Goal: Task Accomplishment & Management: Manage account settings

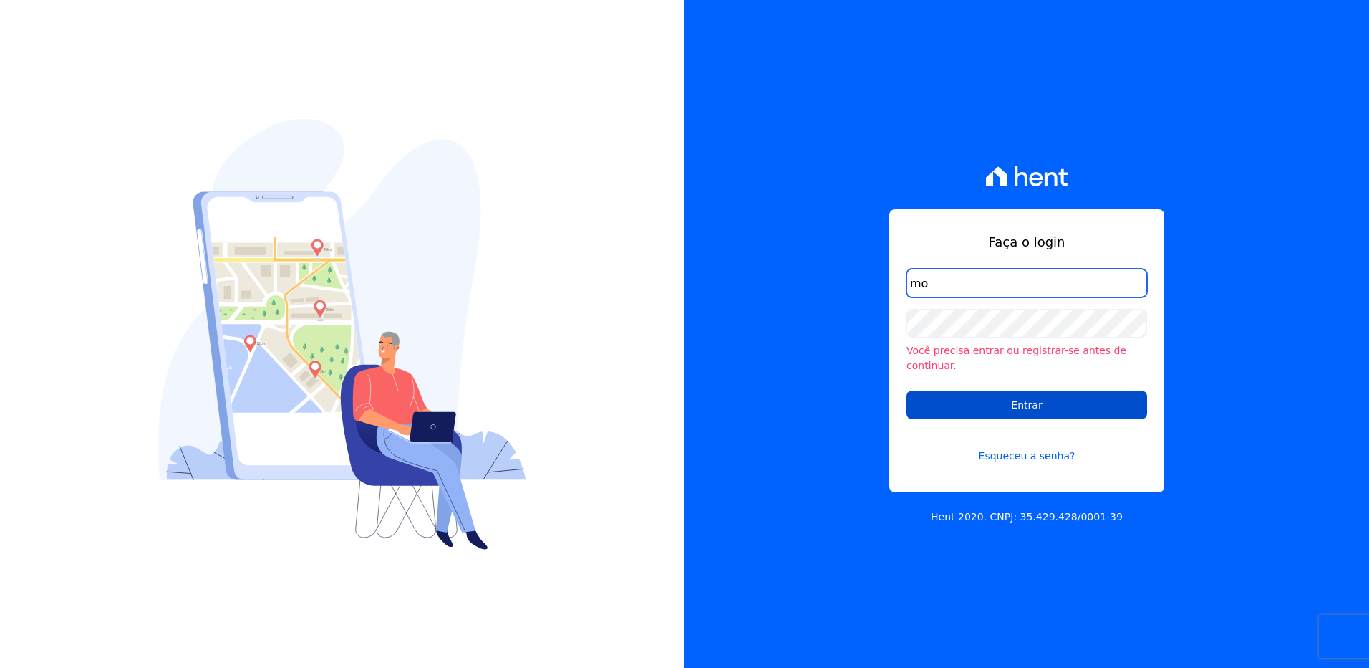
type input "[PERSON_NAME][EMAIL_ADDRESS][DOMAIN_NAME]"
click at [962, 405] on input "Entrar" at bounding box center [1027, 404] width 241 height 29
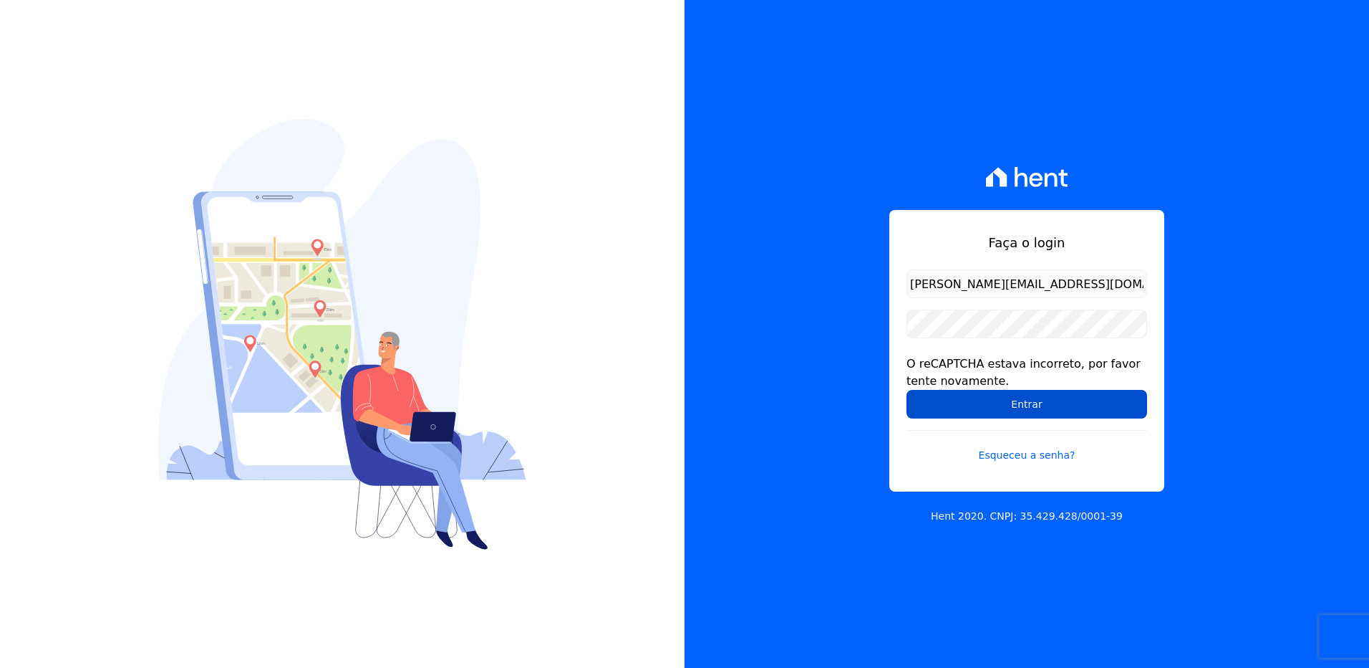
click at [989, 403] on input "Entrar" at bounding box center [1027, 404] width 241 height 29
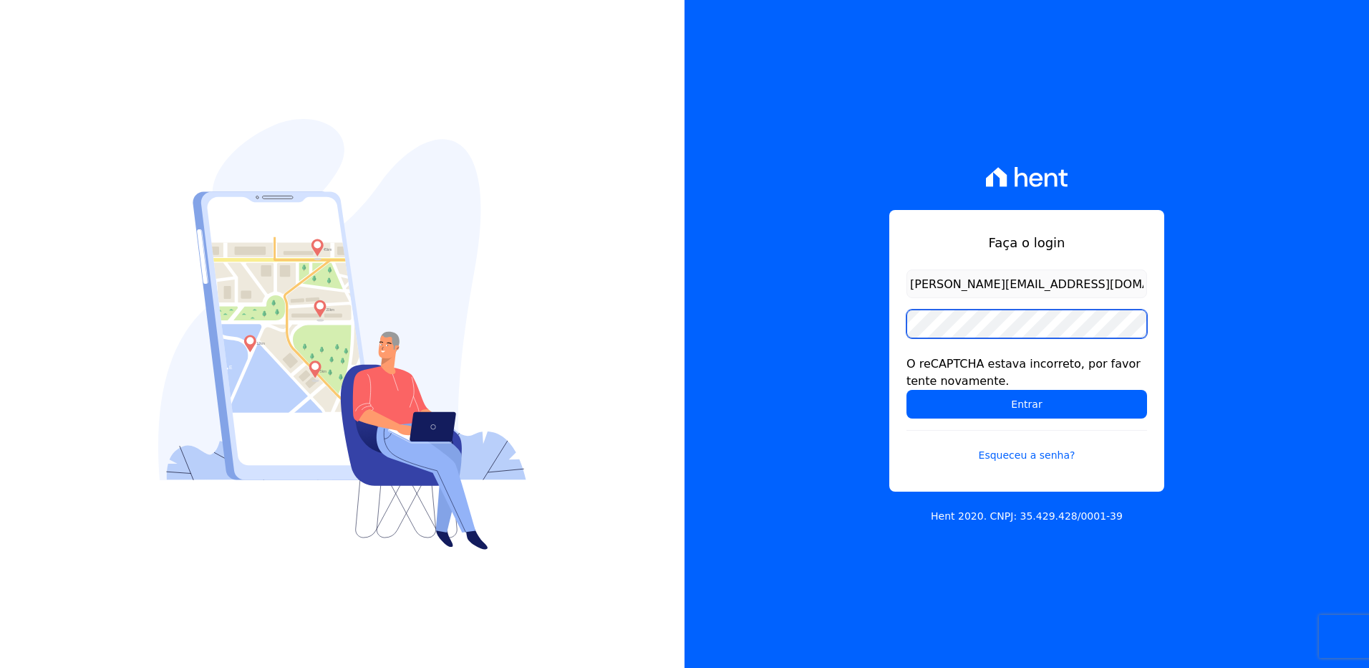
click at [875, 327] on div "Faça o login [PERSON_NAME][EMAIL_ADDRESS][DOMAIN_NAME] O reCAPTCHA estava incor…" at bounding box center [1027, 334] width 685 height 668
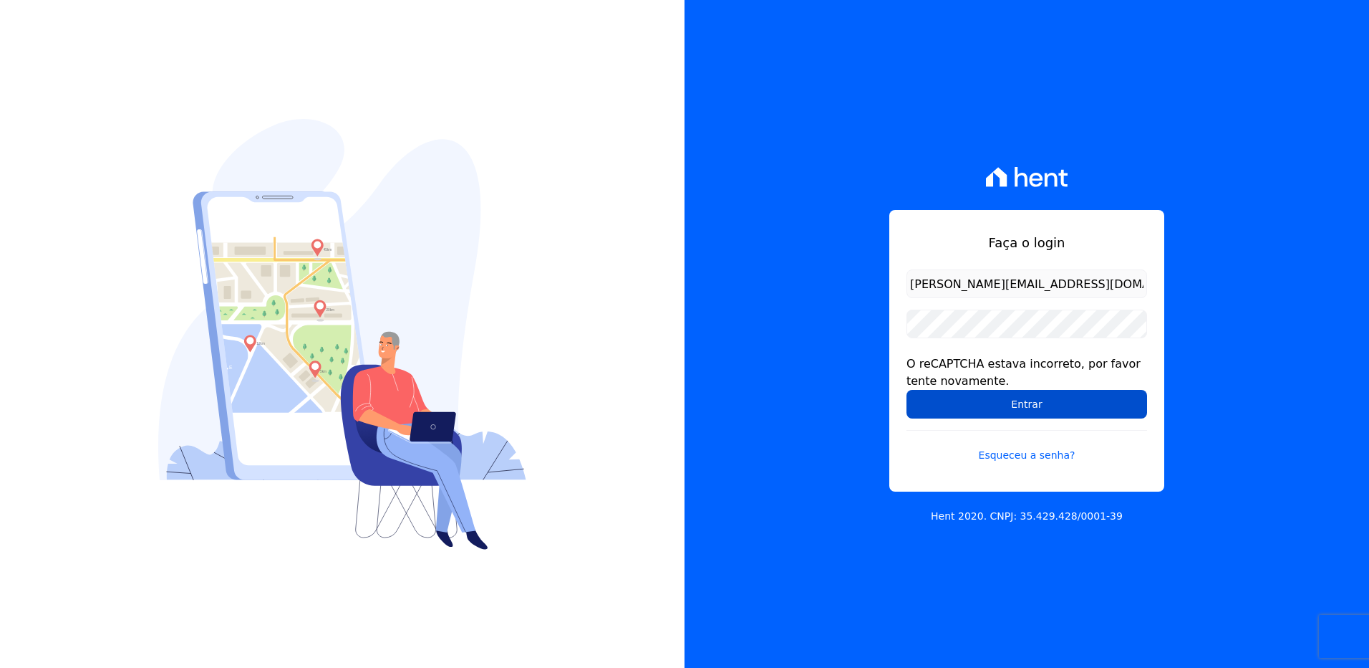
click at [948, 404] on input "Entrar" at bounding box center [1027, 404] width 241 height 29
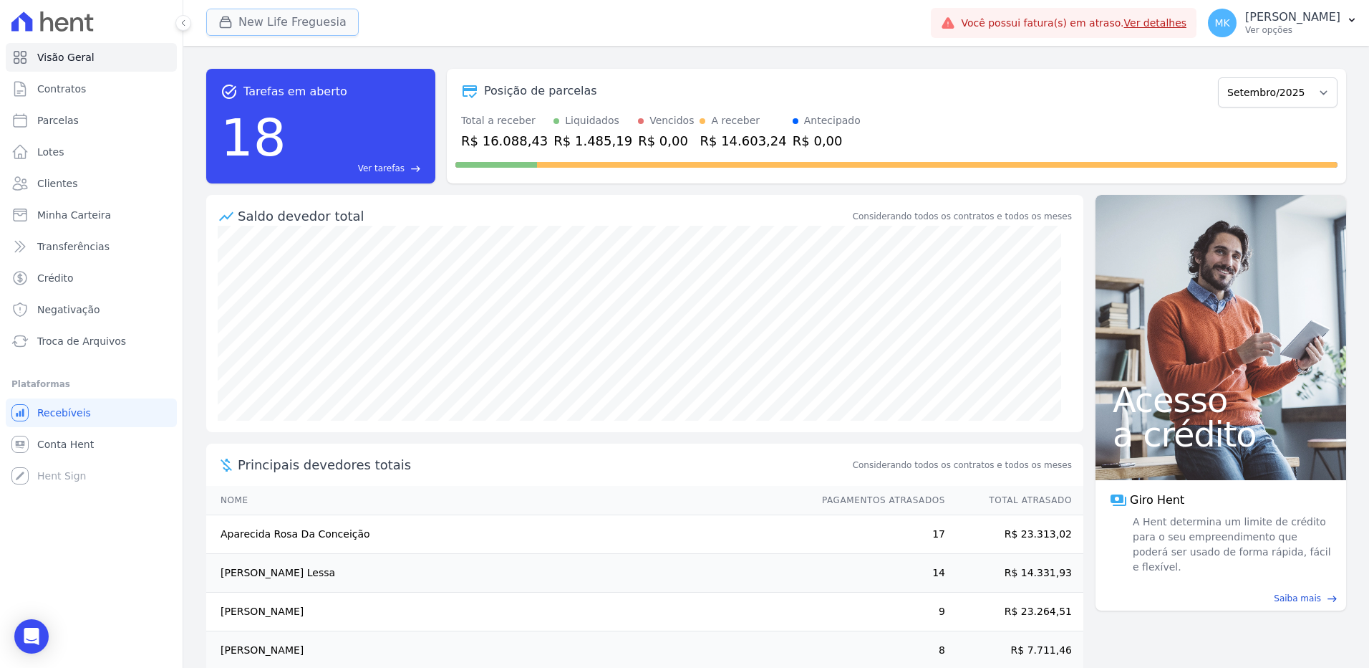
click at [295, 19] on button "New Life Freguesia" at bounding box center [282, 22] width 153 height 27
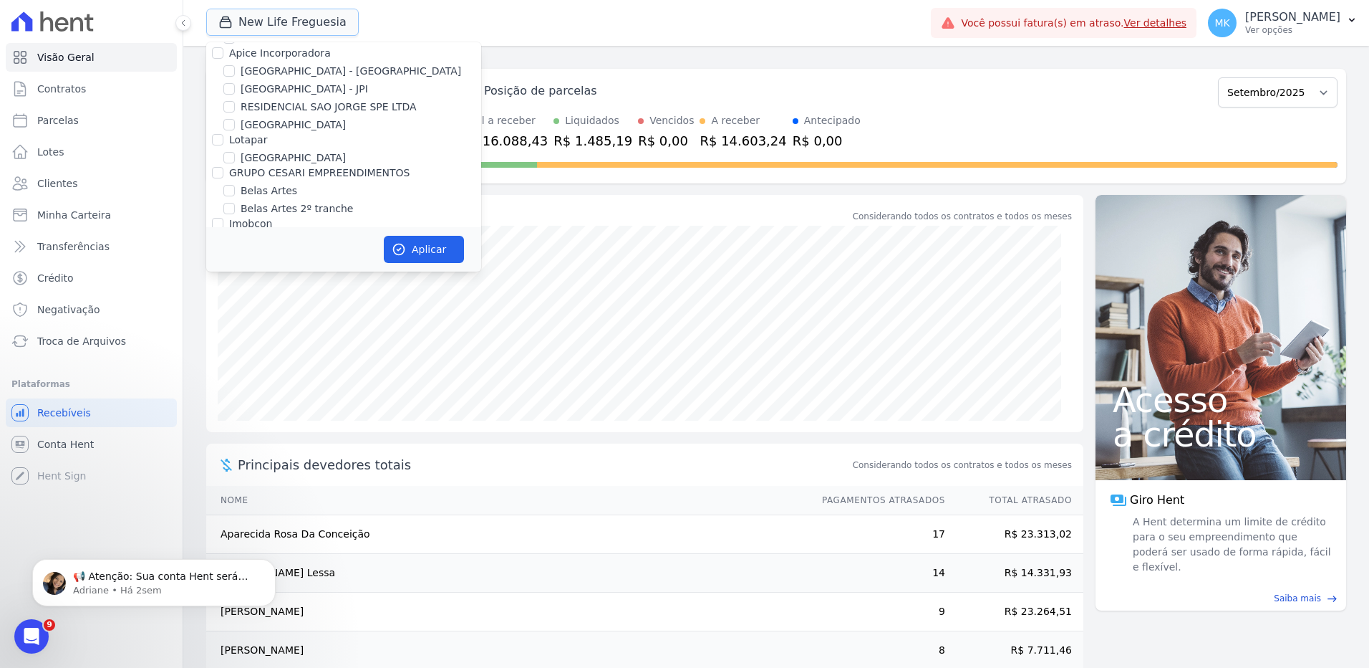
scroll to position [2357, 0]
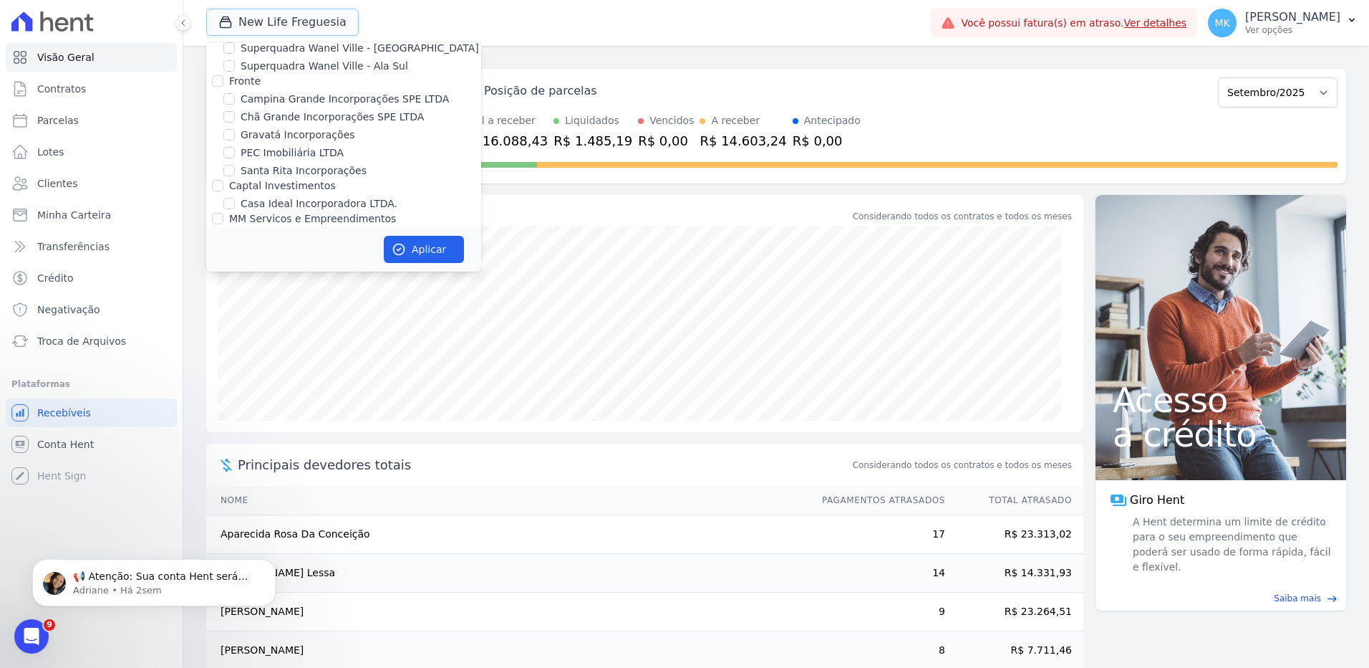
click at [206, 9] on button "New Life Freguesia" at bounding box center [282, 22] width 153 height 27
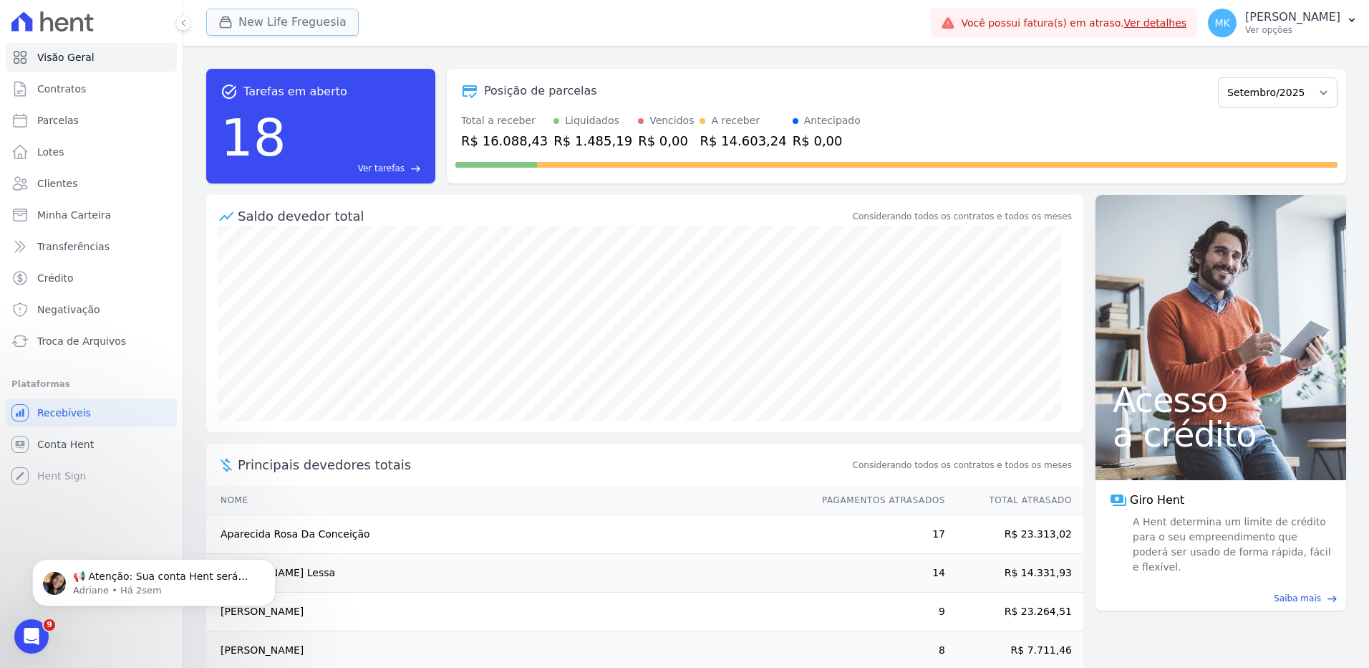
click at [304, 25] on button "New Life Freguesia" at bounding box center [282, 22] width 153 height 27
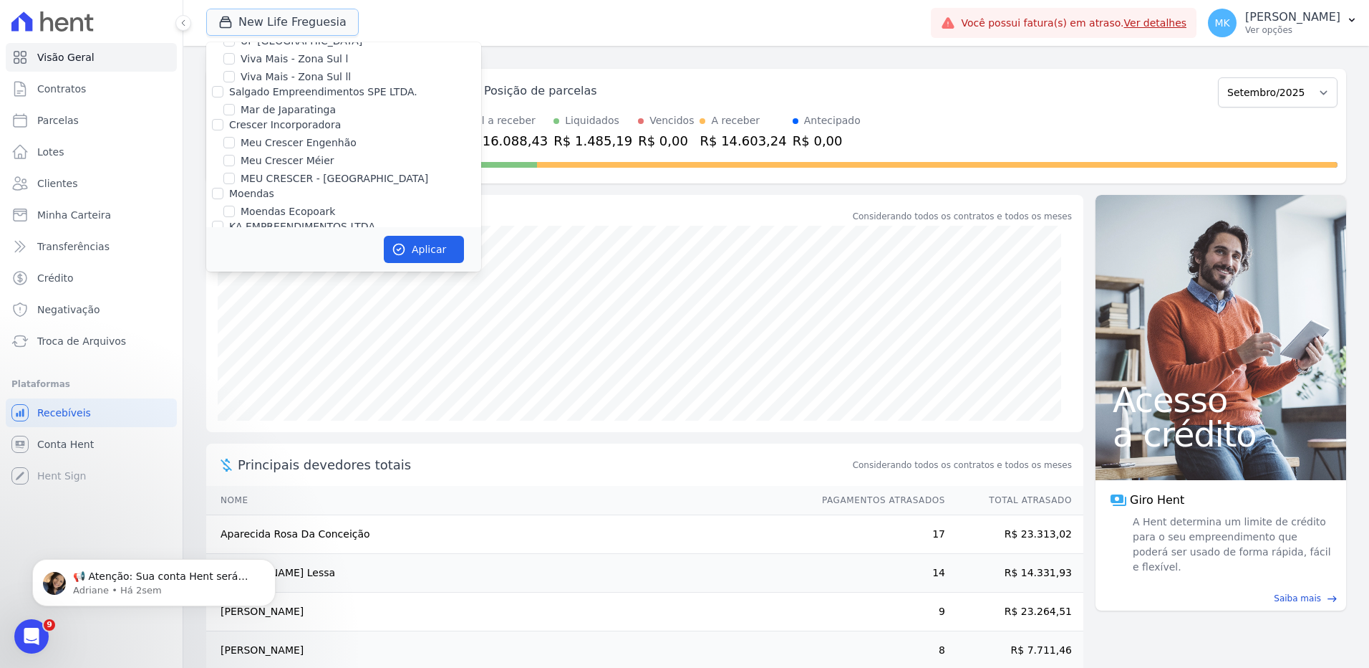
scroll to position [5552, 0]
click at [297, 330] on label "New Life Freguesia" at bounding box center [288, 337] width 95 height 15
click at [235, 332] on input "New Life Freguesia" at bounding box center [228, 337] width 11 height 11
checkbox input "false"
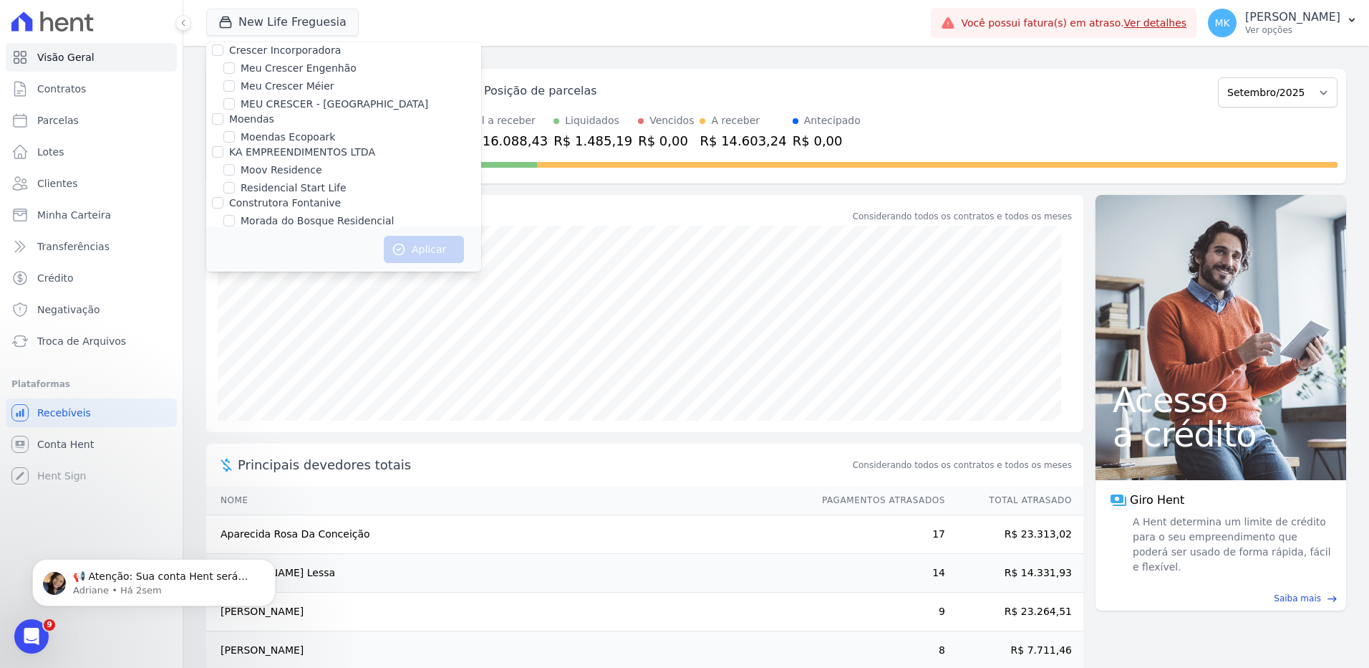
scroll to position [4015, 0]
click at [228, 191] on input "HARAS ROYAL RESIDENCE - [GEOGRAPHIC_DATA]" at bounding box center [228, 196] width 11 height 11
checkbox input "true"
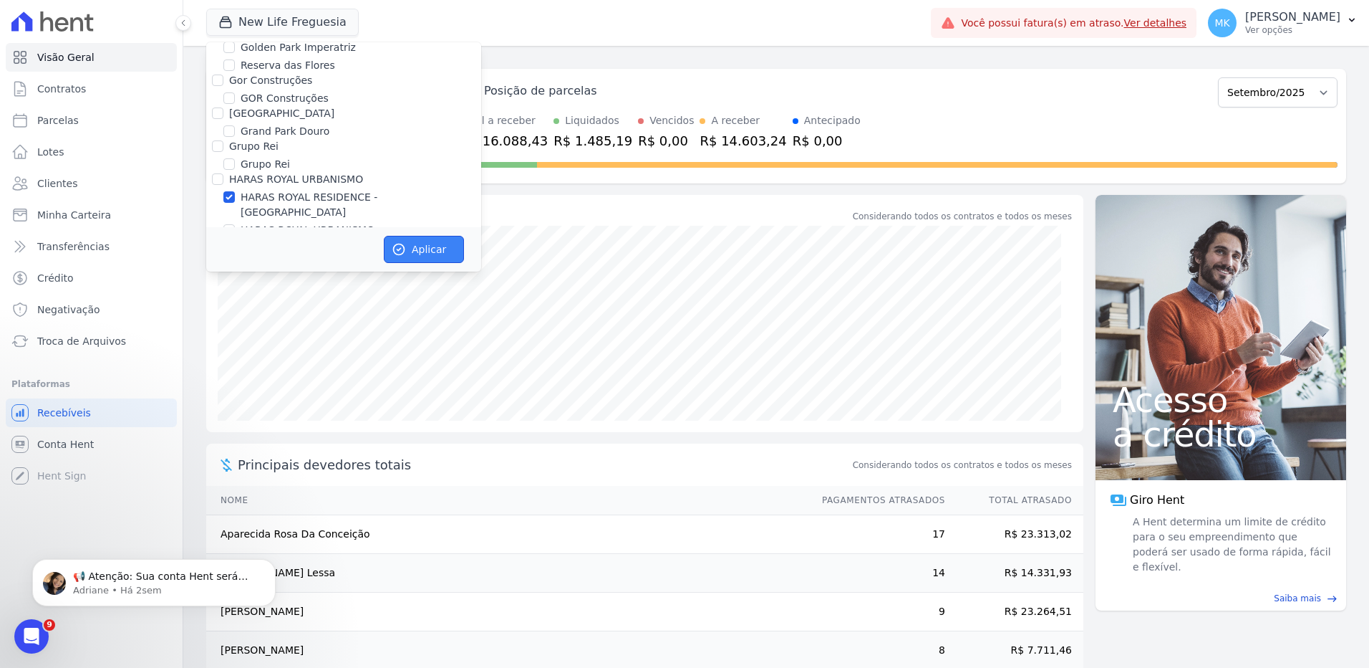
click at [441, 250] on button "Aplicar" at bounding box center [424, 249] width 80 height 27
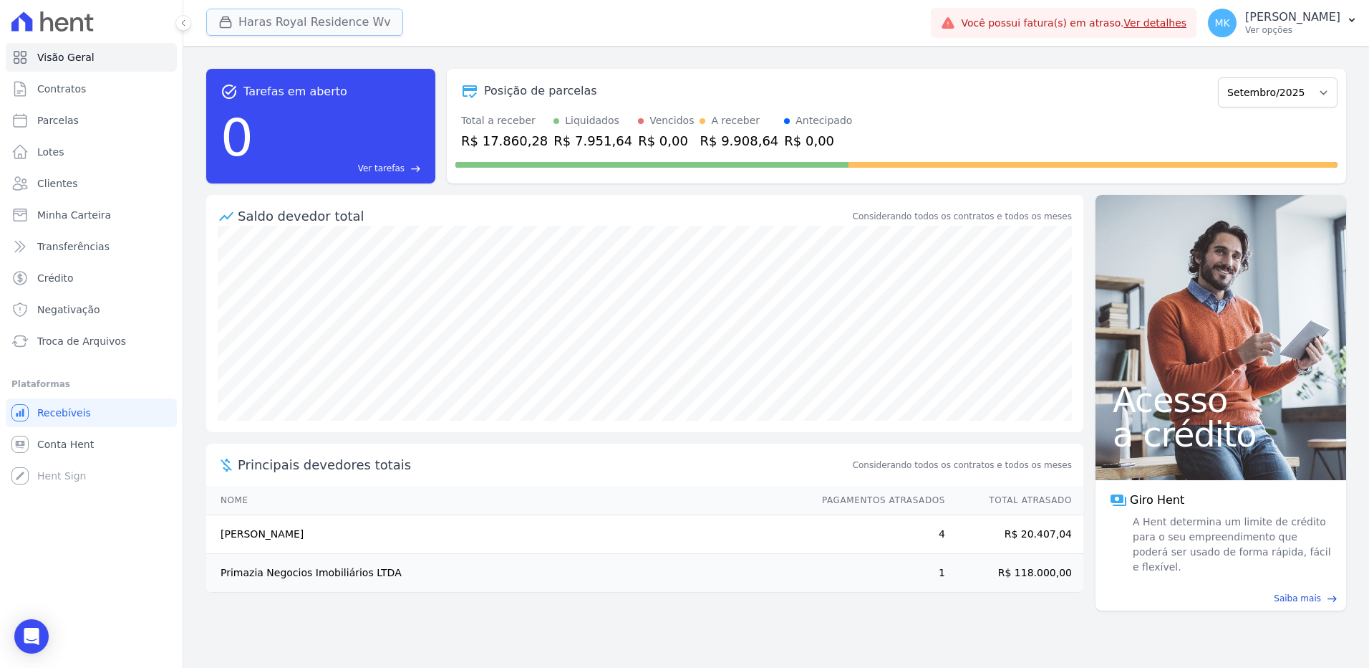
click at [329, 21] on button "Haras Royal Residence Wv" at bounding box center [304, 22] width 197 height 27
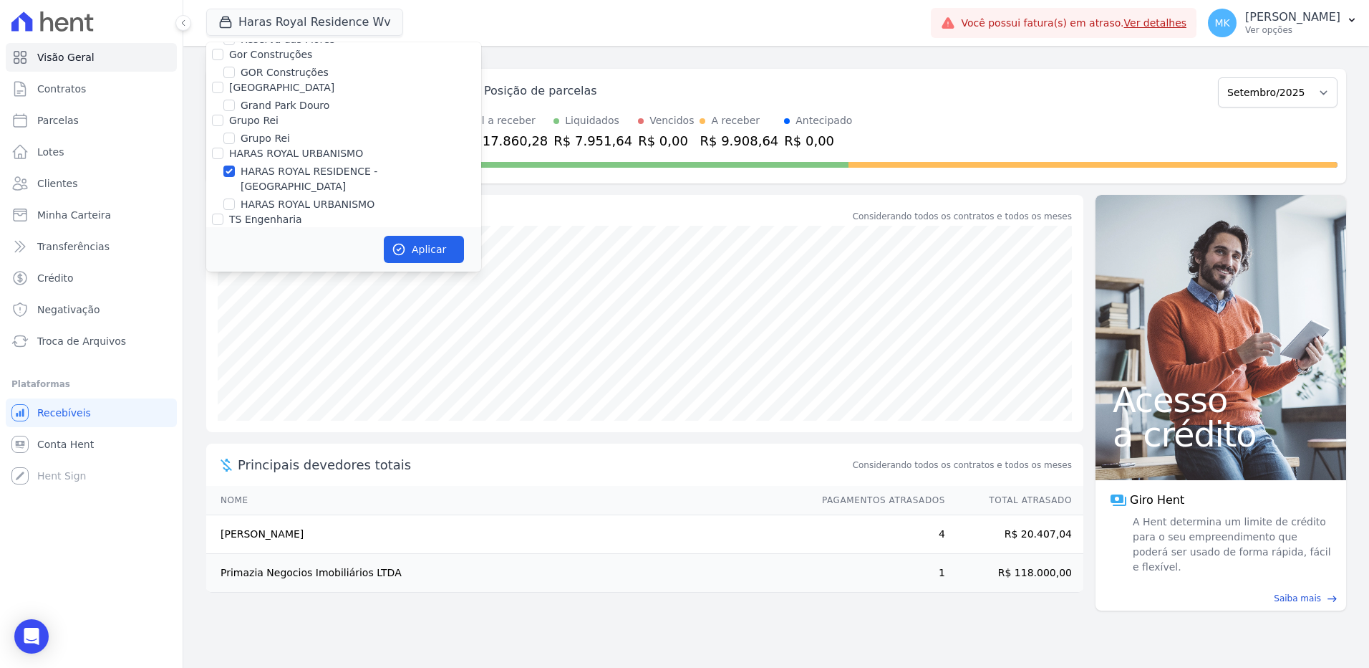
scroll to position [4078, 0]
click at [232, 128] on input "HARAS ROYAL RESIDENCE - [GEOGRAPHIC_DATA]" at bounding box center [228, 133] width 11 height 11
checkbox input "false"
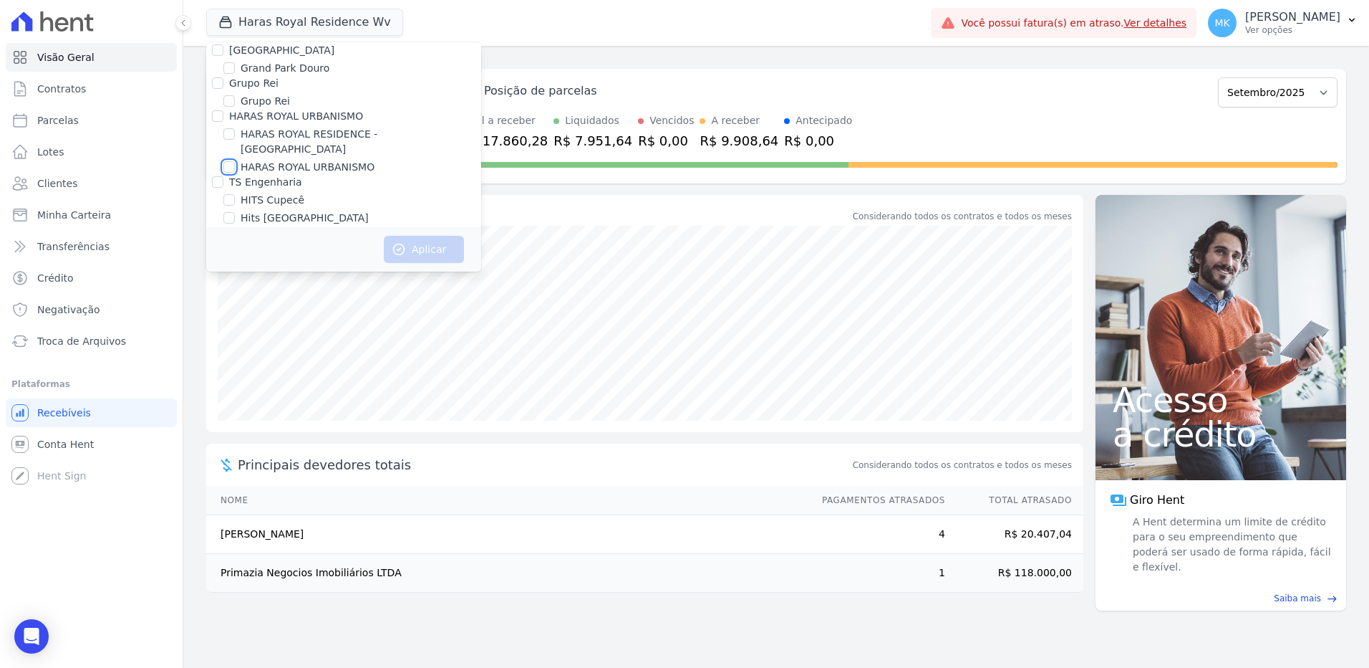
click at [231, 161] on input "HARAS ROYAL URBANISMO" at bounding box center [228, 166] width 11 height 11
checkbox input "true"
click at [410, 249] on button "Aplicar" at bounding box center [424, 249] width 80 height 27
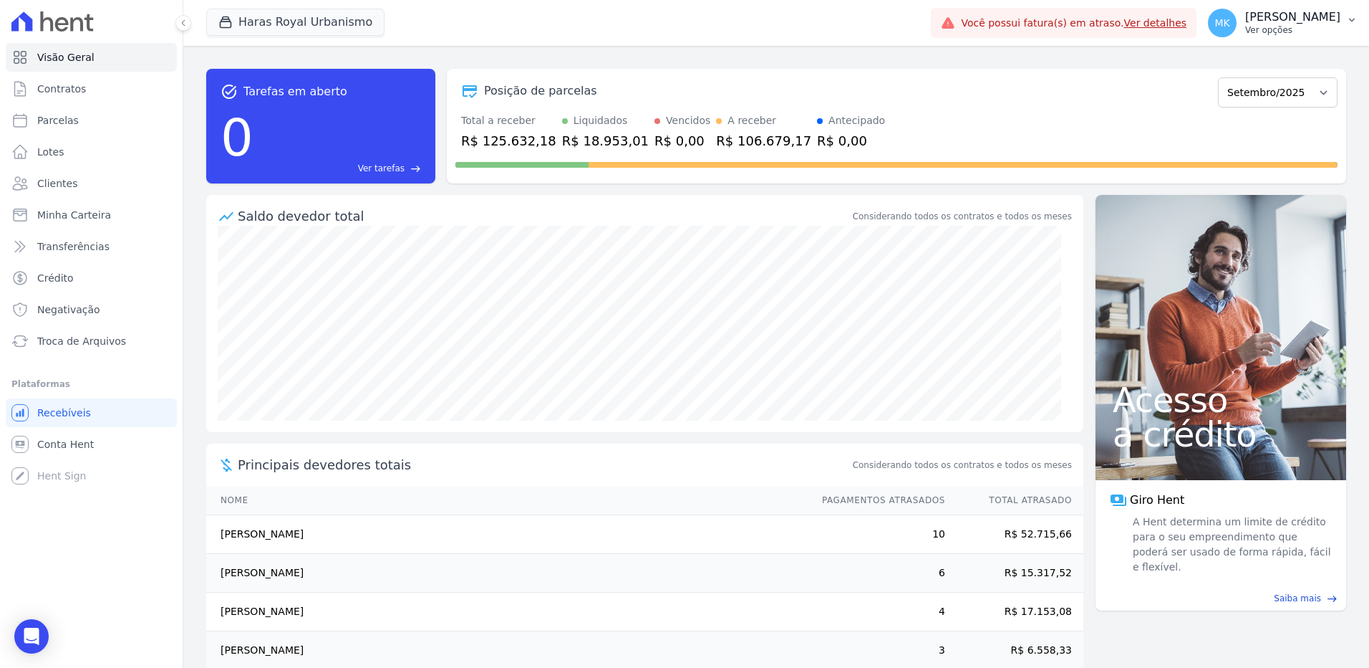
click at [1304, 17] on p "[PERSON_NAME]" at bounding box center [1293, 17] width 95 height 14
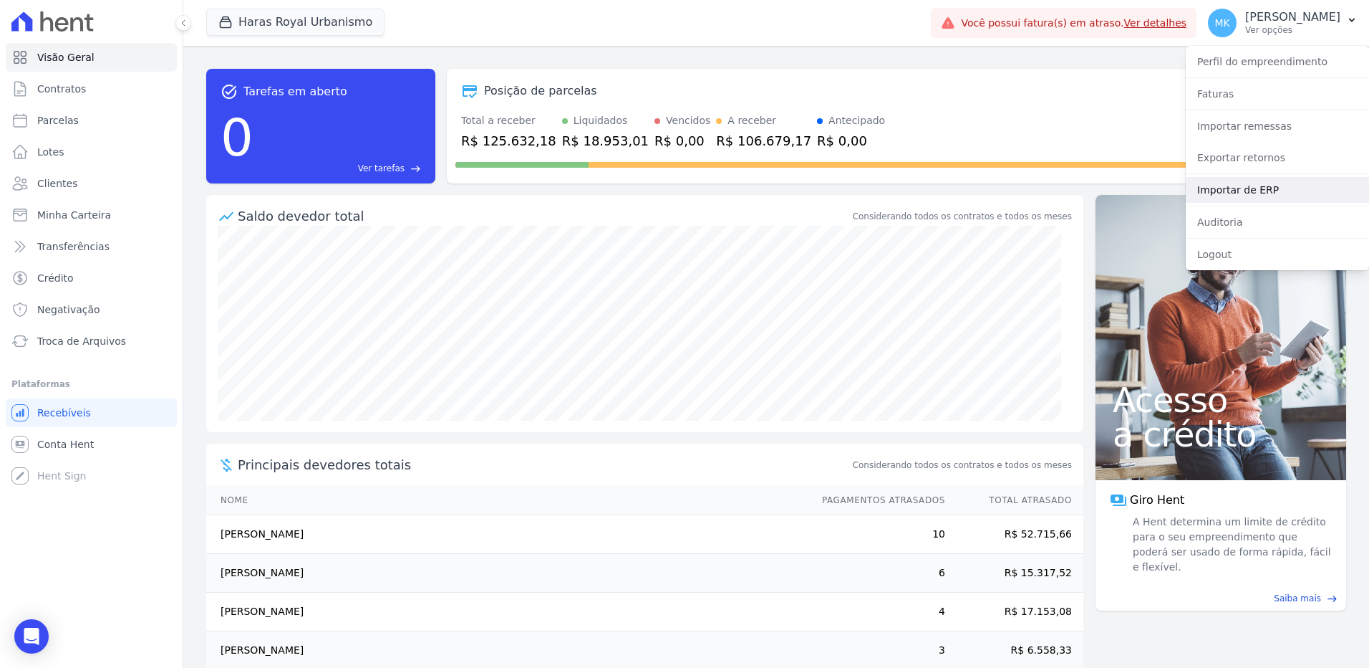
click at [1267, 193] on link "Importar de ERP" at bounding box center [1277, 190] width 183 height 26
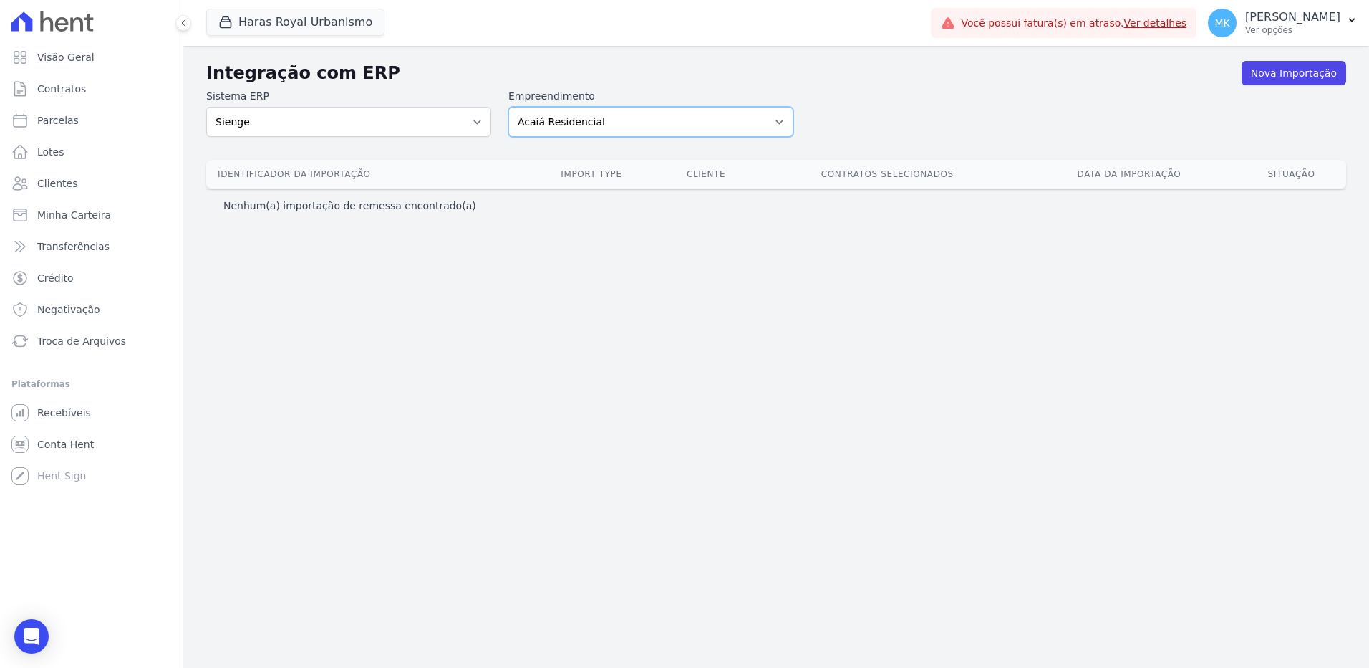
click at [678, 122] on select "Acaiá Residencial Administrativo Agile Pavican São Lourenço SPE LTDA AGUAS DE G…" at bounding box center [651, 122] width 285 height 30
click at [641, 122] on select "Acaiá Residencial Administrativo Agile Pavican São Lourenço SPE LTDA AGUAS DE G…" at bounding box center [651, 122] width 285 height 30
click at [780, 127] on select "Acaiá Residencial Administrativo Agile Pavican São Lourenço SPE LTDA AGUAS DE G…" at bounding box center [651, 122] width 285 height 30
select select "a560e636-fc48-440d-a7c4-462896926369"
click at [509, 107] on select "Acaiá Residencial Administrativo Agile Pavican São Lourenço SPE LTDA AGUAS DE G…" at bounding box center [651, 122] width 285 height 30
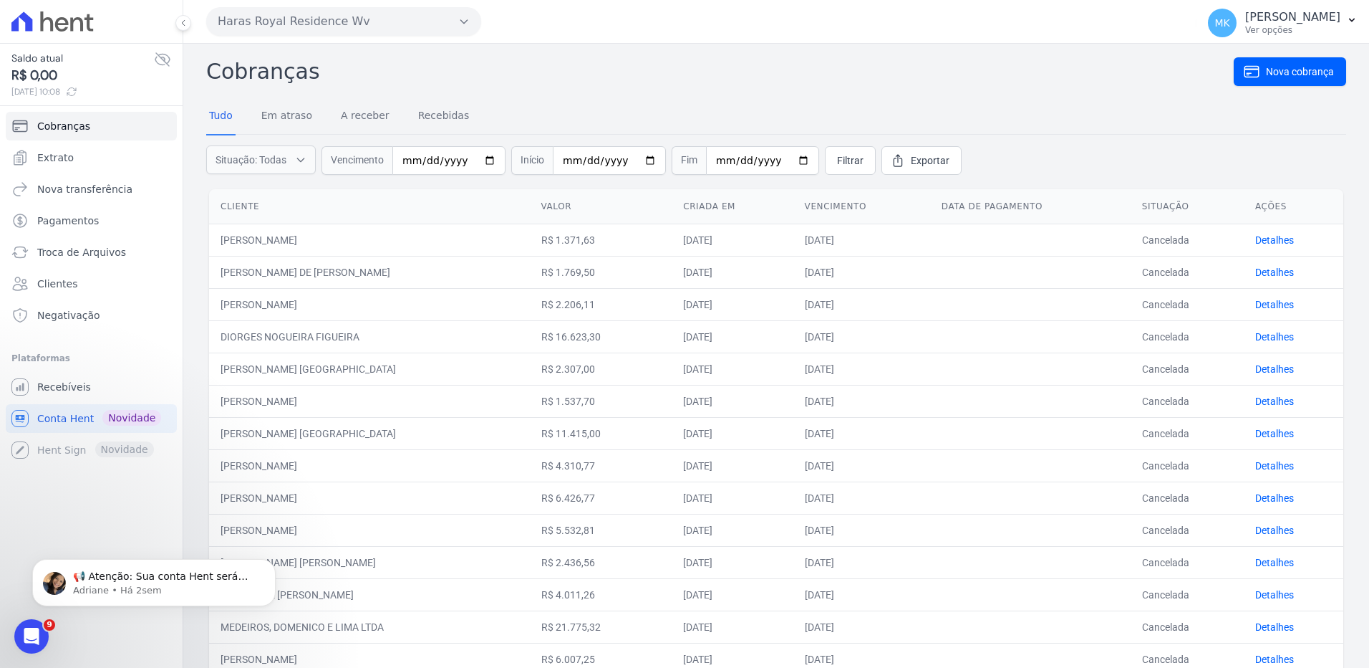
click at [444, 14] on button "Haras Royal Residence Wv" at bounding box center [343, 21] width 275 height 29
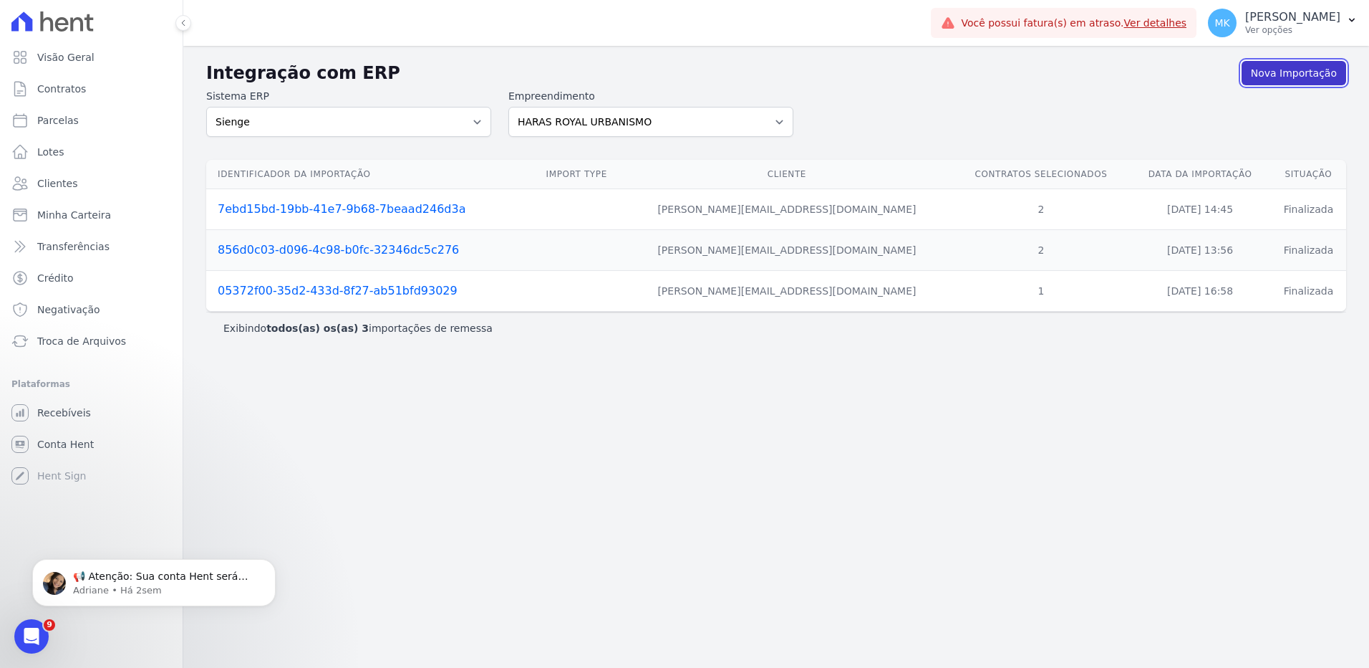
click at [1288, 70] on link "Nova Importação" at bounding box center [1294, 73] width 105 height 24
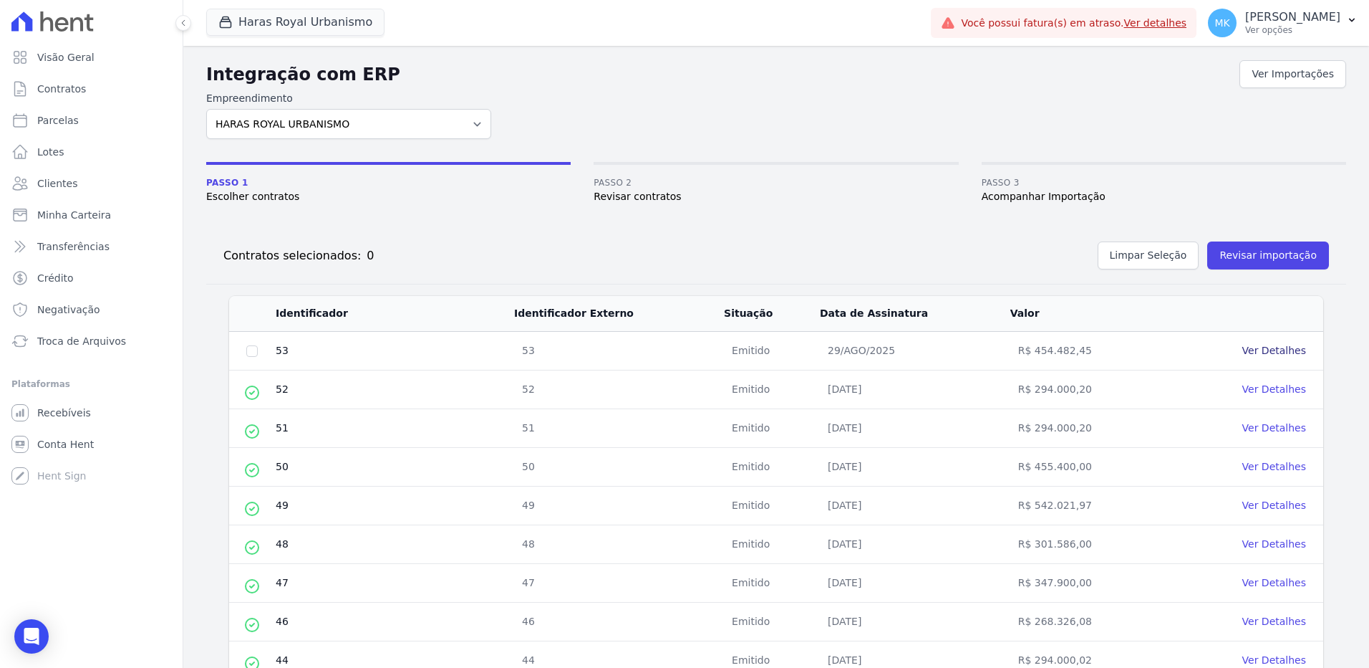
click at [1261, 352] on link "Ver Detalhes" at bounding box center [1275, 350] width 64 height 11
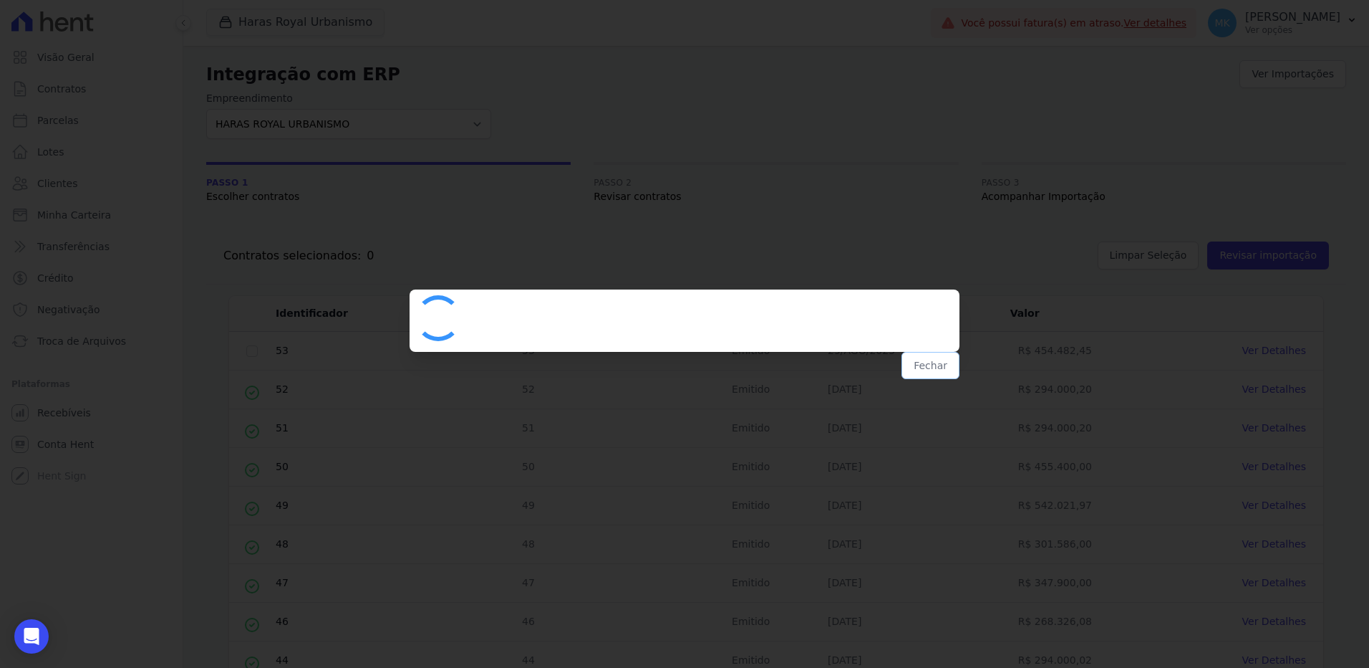
click at [928, 367] on button "Fechar" at bounding box center [931, 365] width 58 height 27
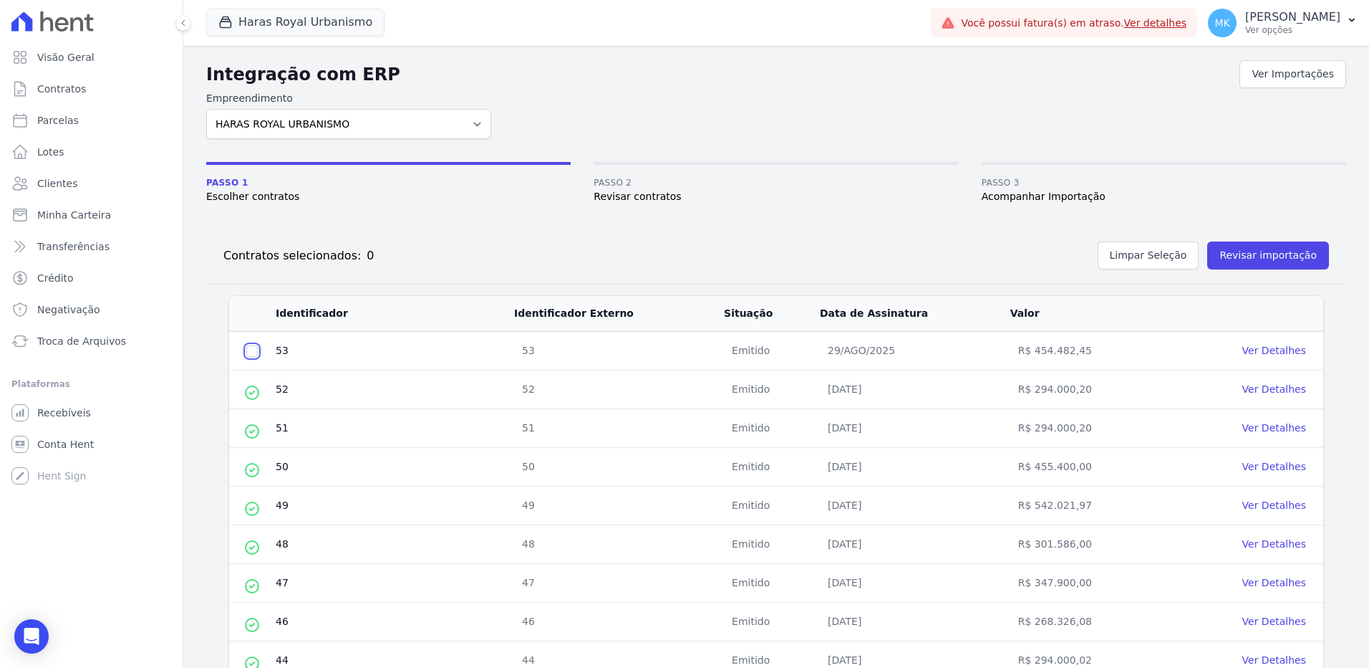
click at [251, 352] on input "checkbox" at bounding box center [251, 350] width 11 height 11
checkbox input "true"
click at [1239, 256] on button "Revisar importação" at bounding box center [1269, 255] width 122 height 28
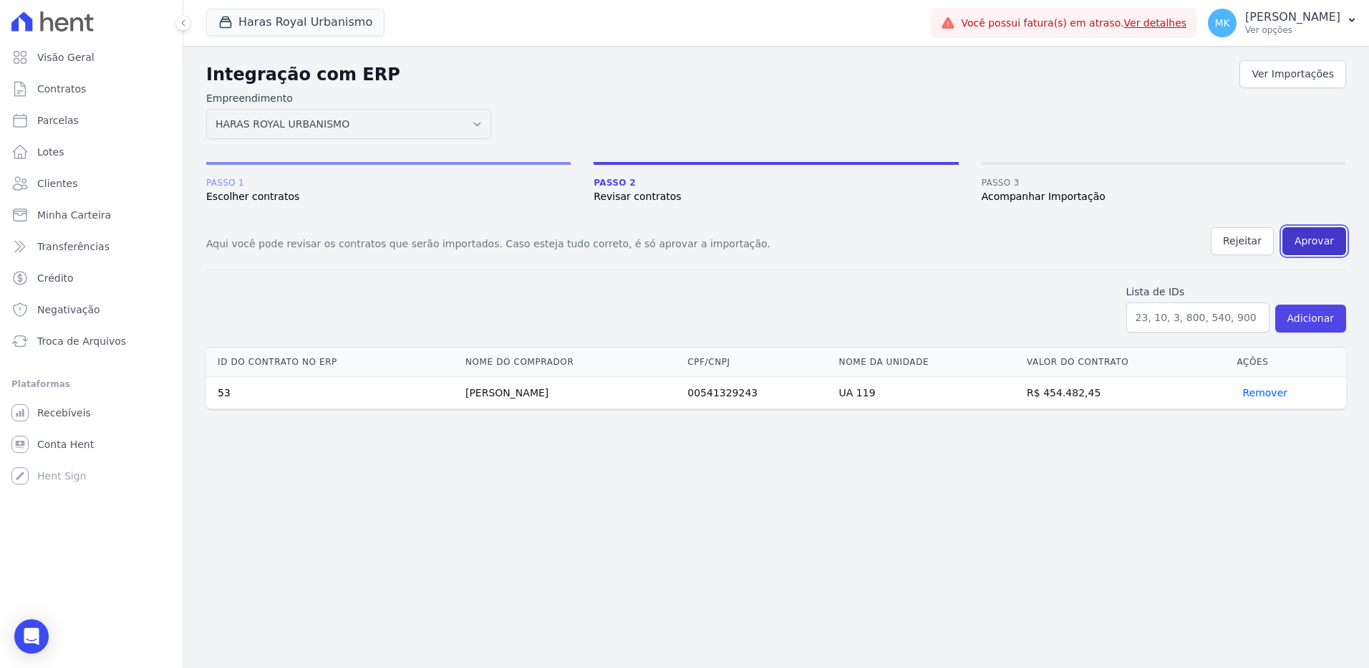
click at [1304, 246] on button "Aprovar" at bounding box center [1315, 241] width 64 height 28
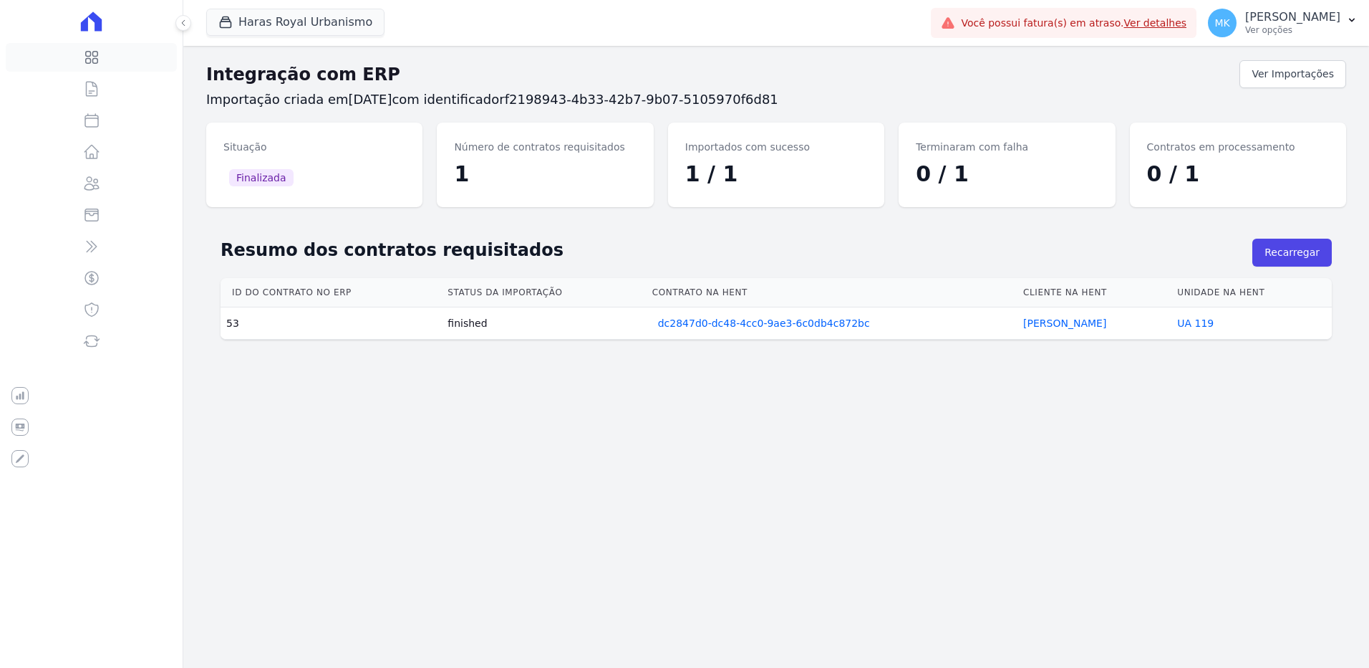
click at [88, 58] on icon at bounding box center [91, 58] width 12 height 12
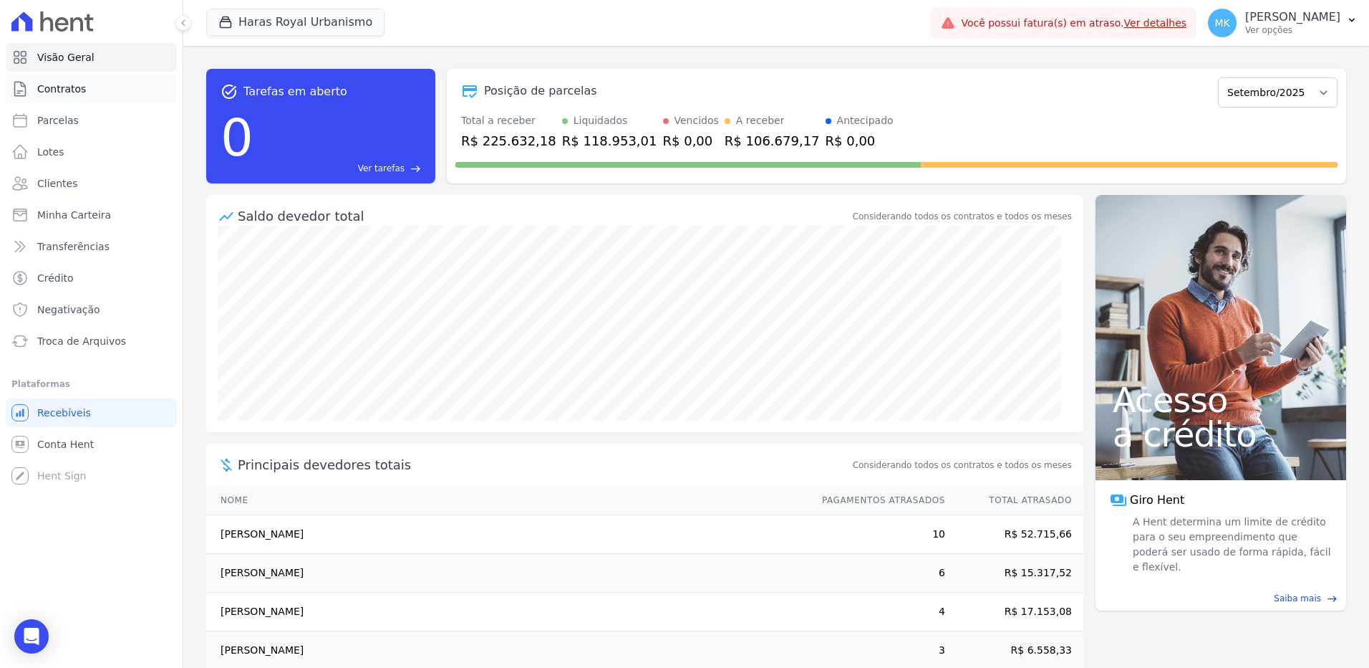
click at [69, 91] on span "Contratos" at bounding box center [61, 89] width 49 height 14
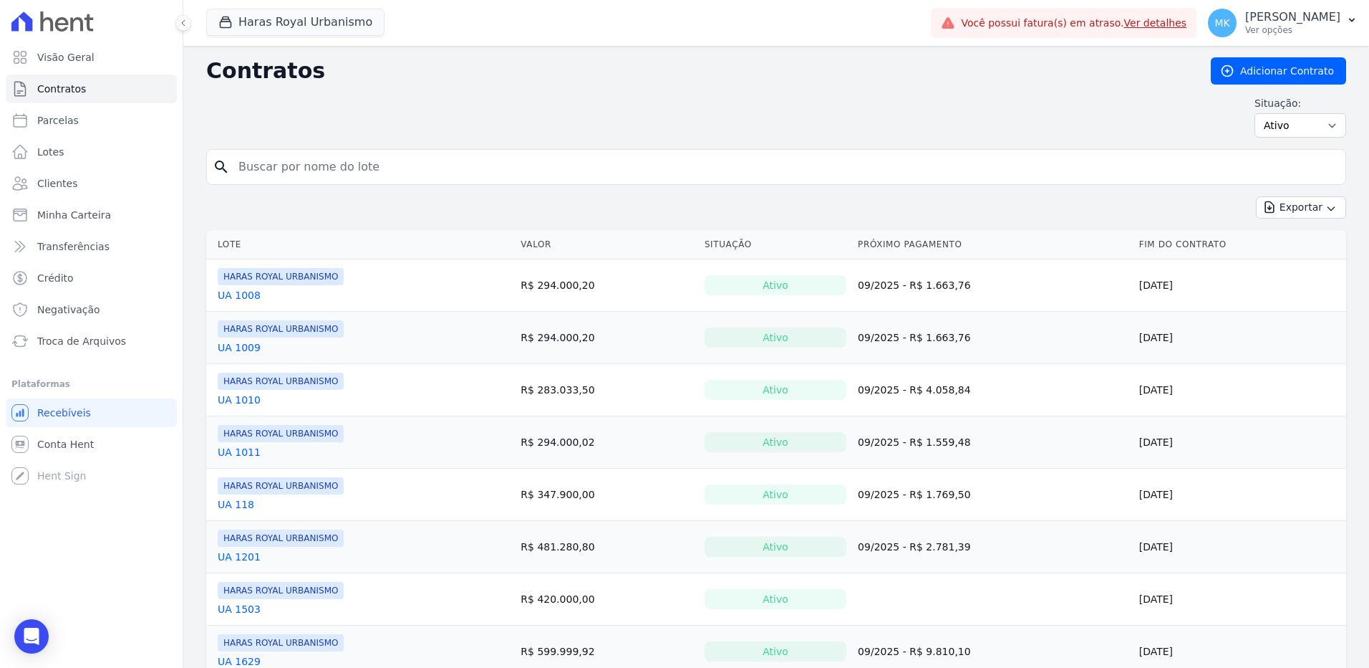
click at [337, 171] on input "search" at bounding box center [785, 167] width 1110 height 29
type input "UA 119"
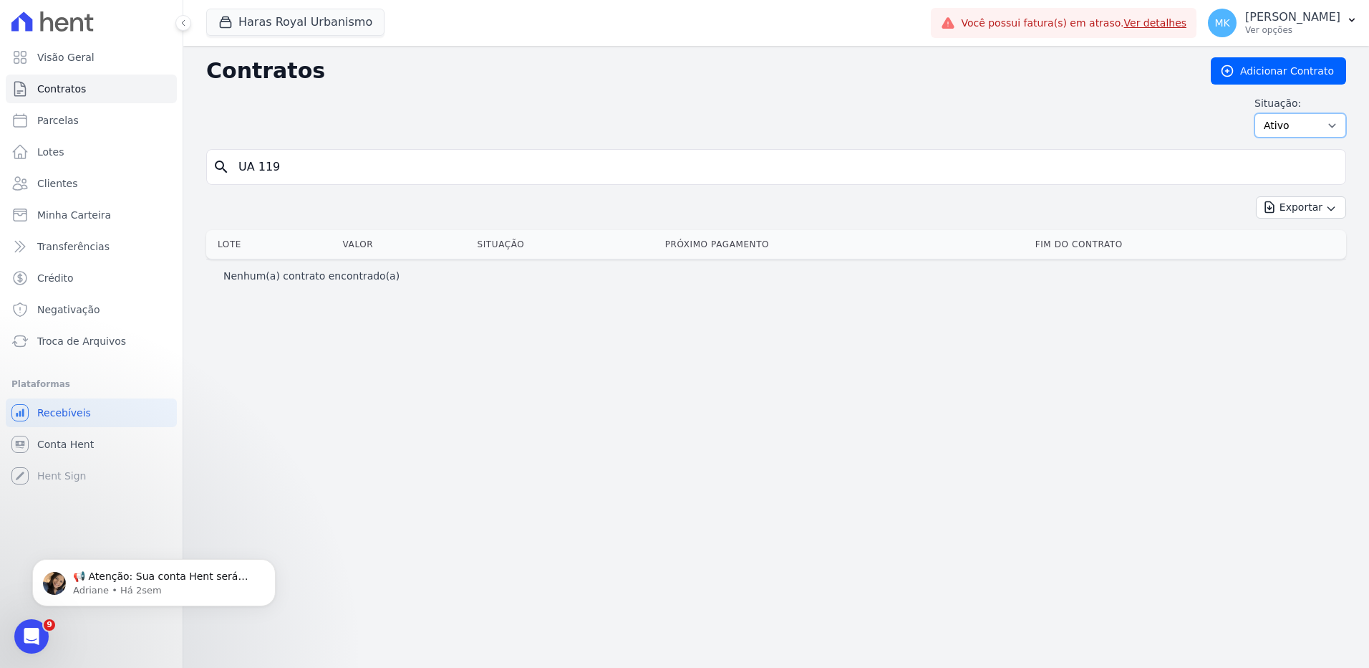
click at [1289, 123] on select "Ativo Todos Pausado Distratado Rascunho Expirado Encerrado" at bounding box center [1301, 125] width 92 height 24
select select "draft"
click at [1261, 113] on select "Ativo Todos Pausado Distratado Rascunho Expirado Encerrado" at bounding box center [1301, 125] width 92 height 24
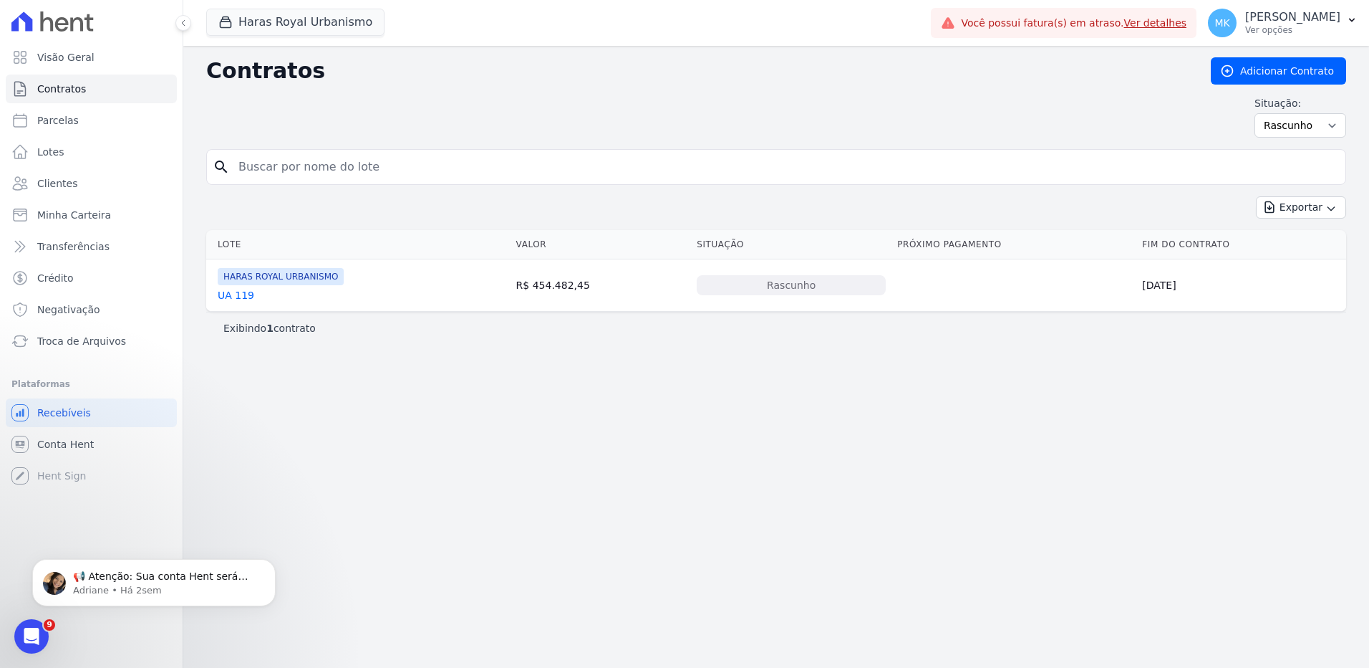
click at [236, 294] on link "UA 119" at bounding box center [236, 295] width 37 height 14
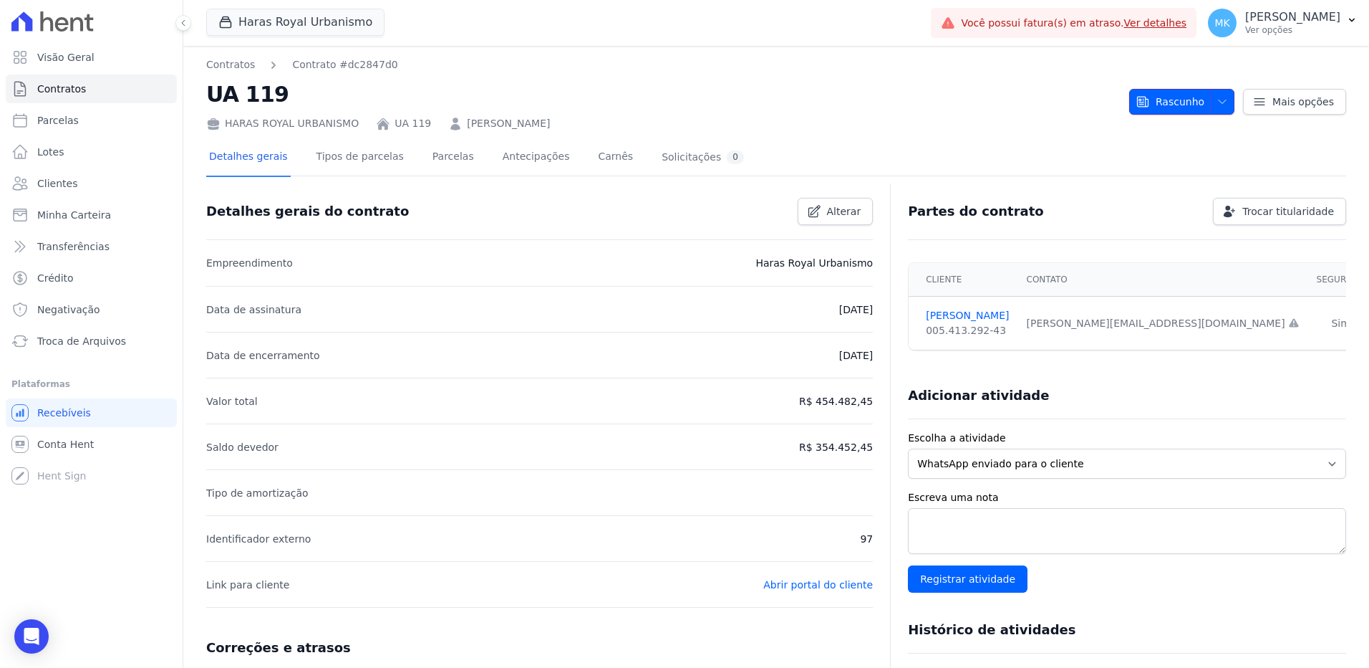
click at [1217, 104] on icon "button" at bounding box center [1222, 101] width 11 height 11
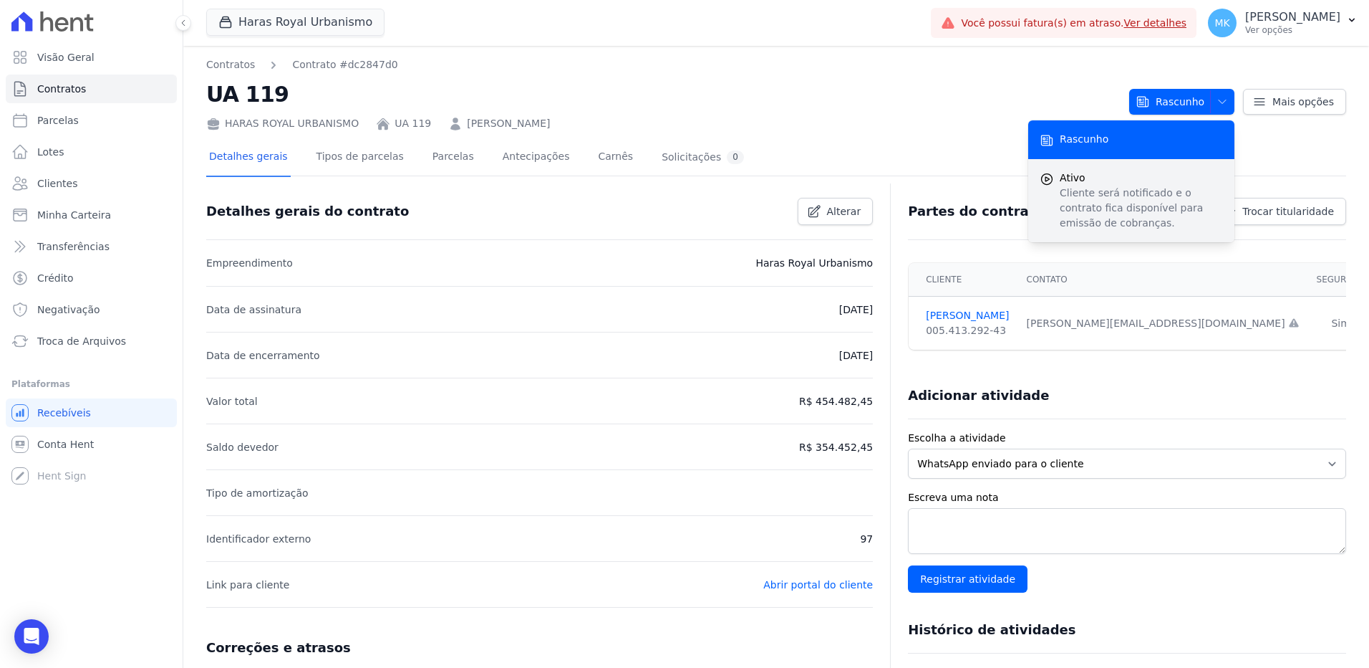
click at [1072, 184] on span "Ativo" at bounding box center [1141, 177] width 163 height 15
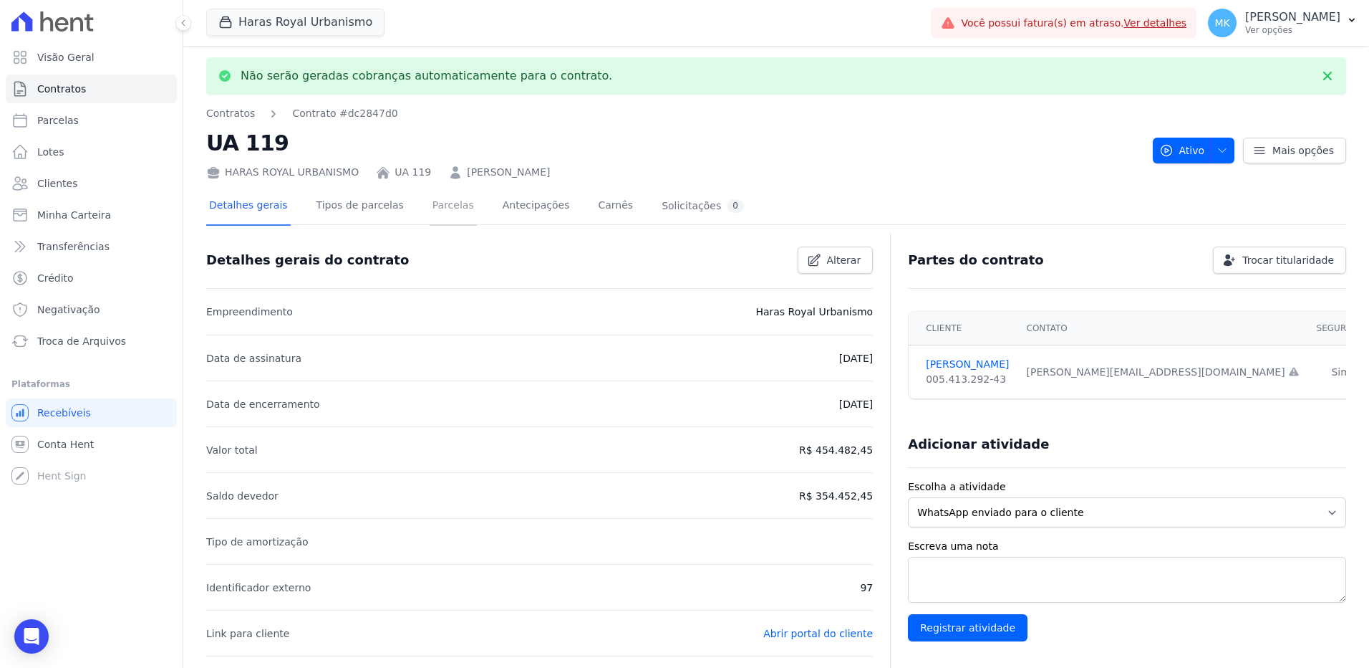
click at [436, 200] on link "Parcelas" at bounding box center [453, 207] width 47 height 38
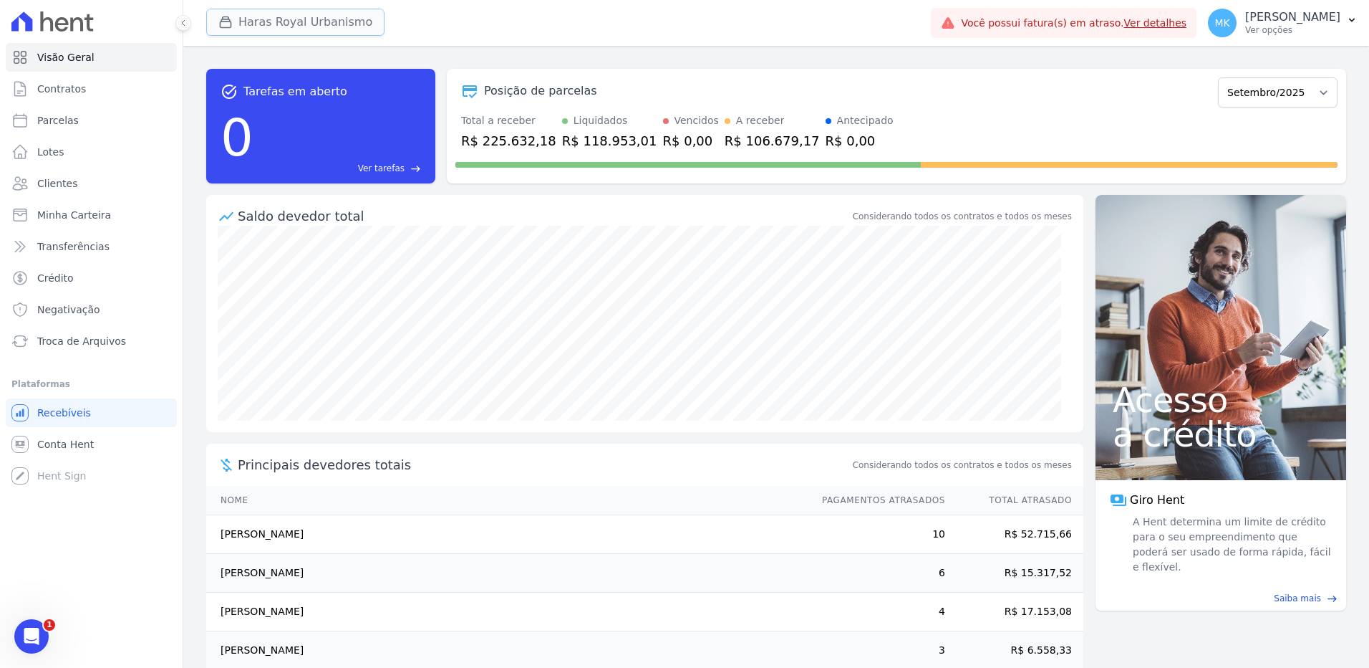
click at [253, 13] on button "Haras Royal Urbanismo" at bounding box center [295, 22] width 178 height 27
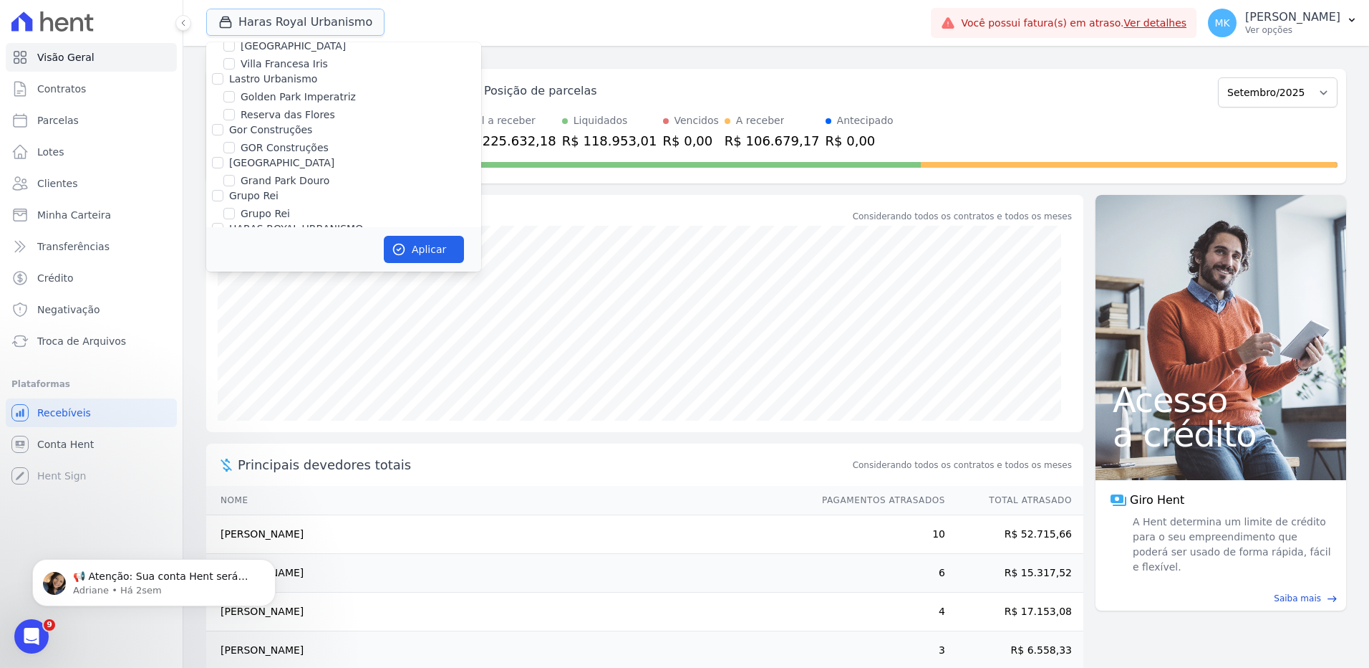
scroll to position [4003, 0]
click at [226, 236] on input "HARAS ROYAL URBANISMO" at bounding box center [228, 241] width 11 height 11
checkbox input "false"
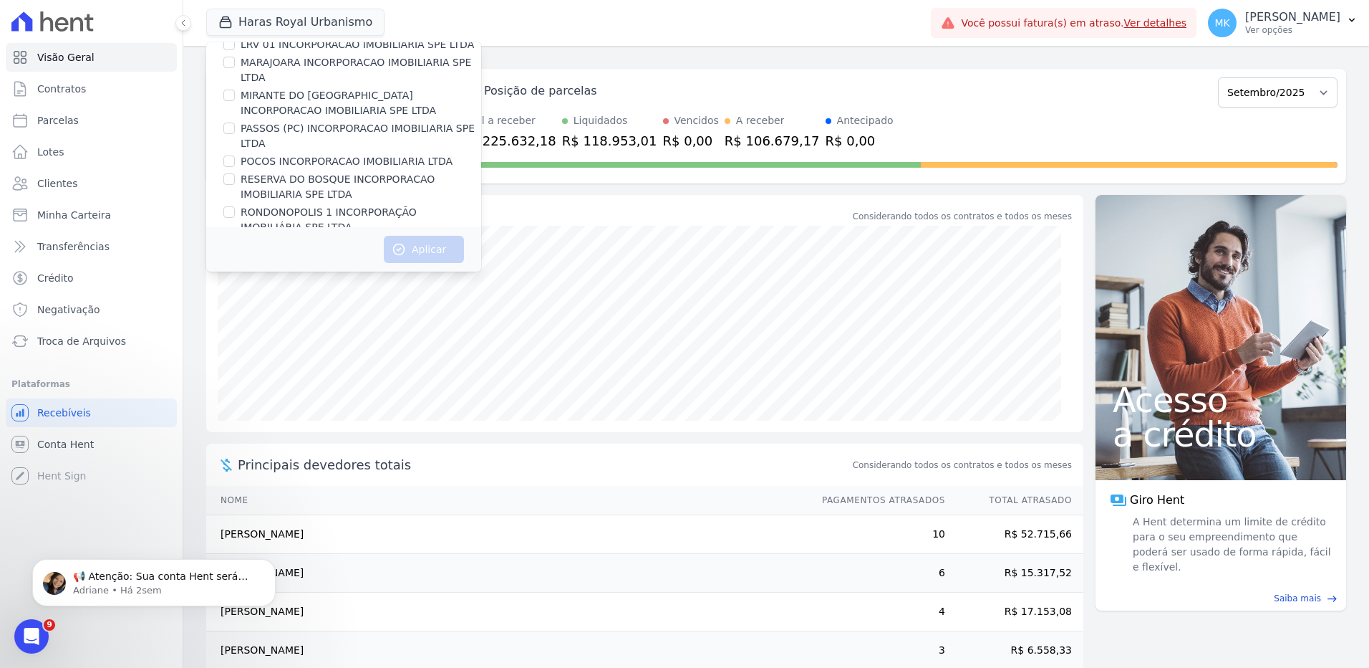
scroll to position [6413, 0]
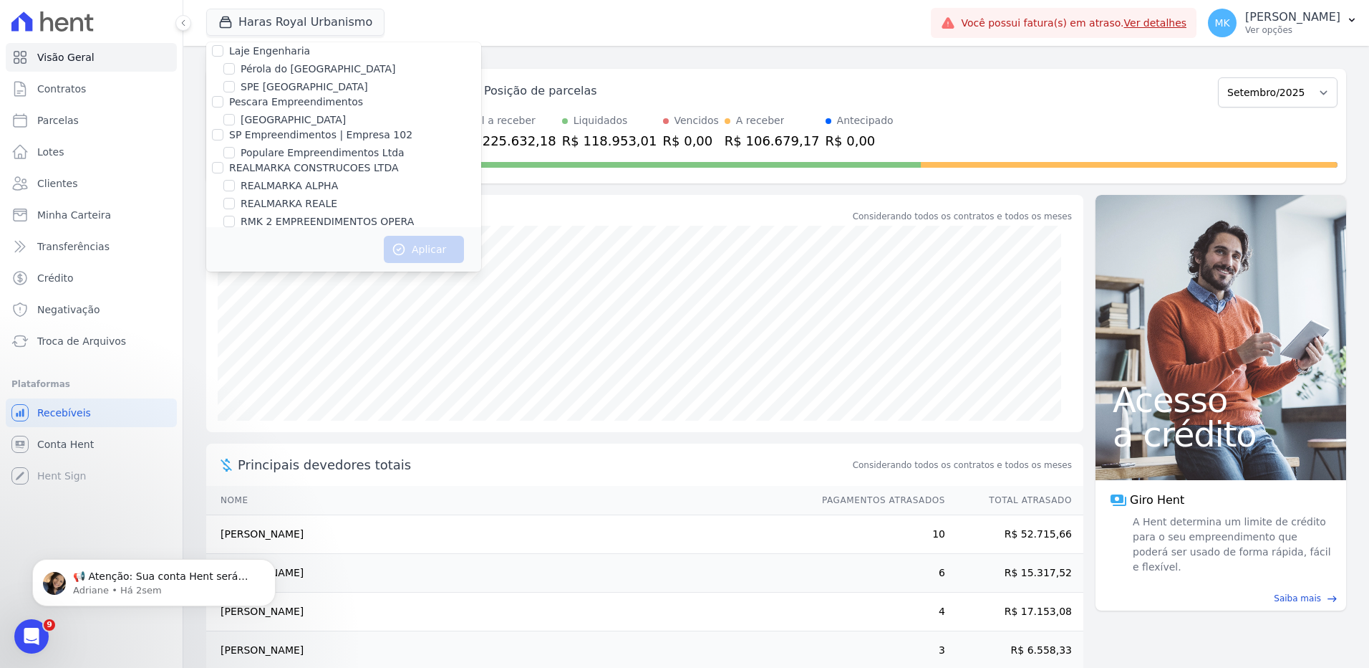
click at [213, 264] on input "Reserva Vale dos Ipes Empreendimento" at bounding box center [217, 269] width 11 height 11
checkbox input "true"
click at [441, 249] on button "Aplicar" at bounding box center [424, 249] width 80 height 27
